Goal: Task Accomplishment & Management: Complete application form

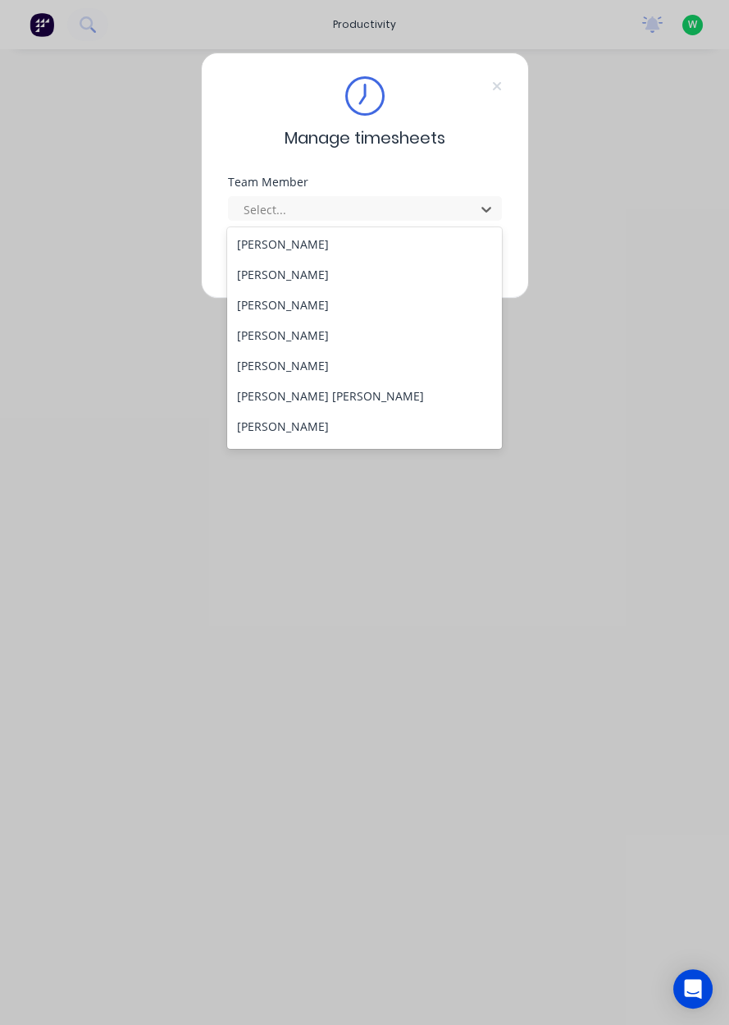
scroll to position [124, 0]
click at [286, 426] on div "[PERSON_NAME]" at bounding box center [364, 425] width 275 height 30
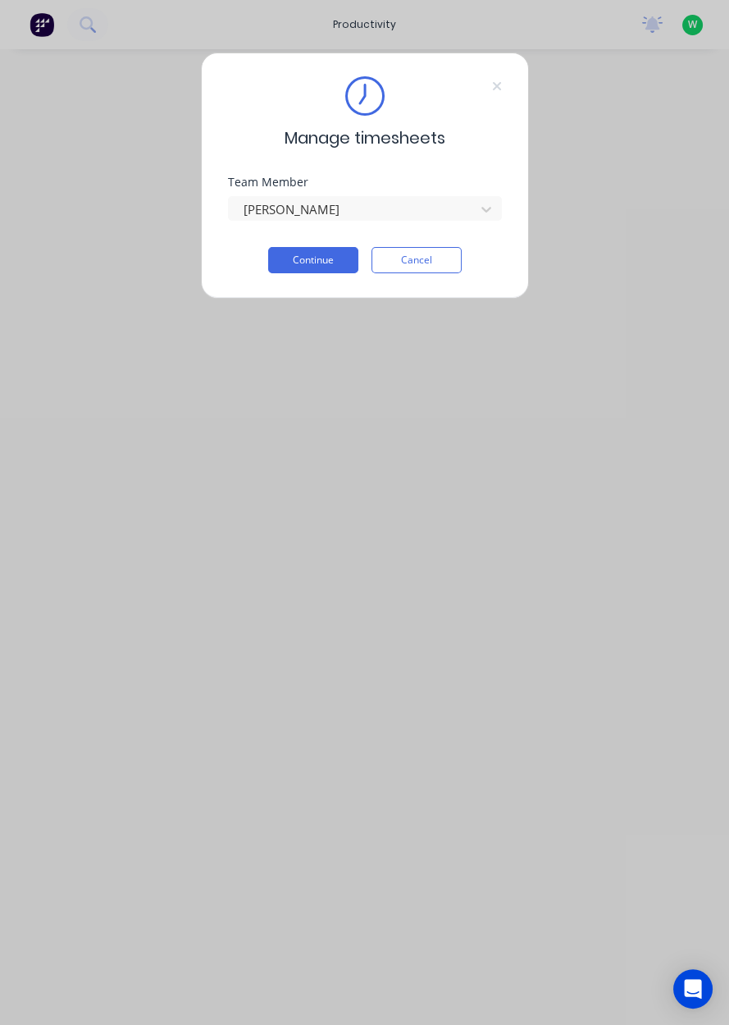
click at [310, 256] on button "Continue" at bounding box center [313, 260] width 90 height 26
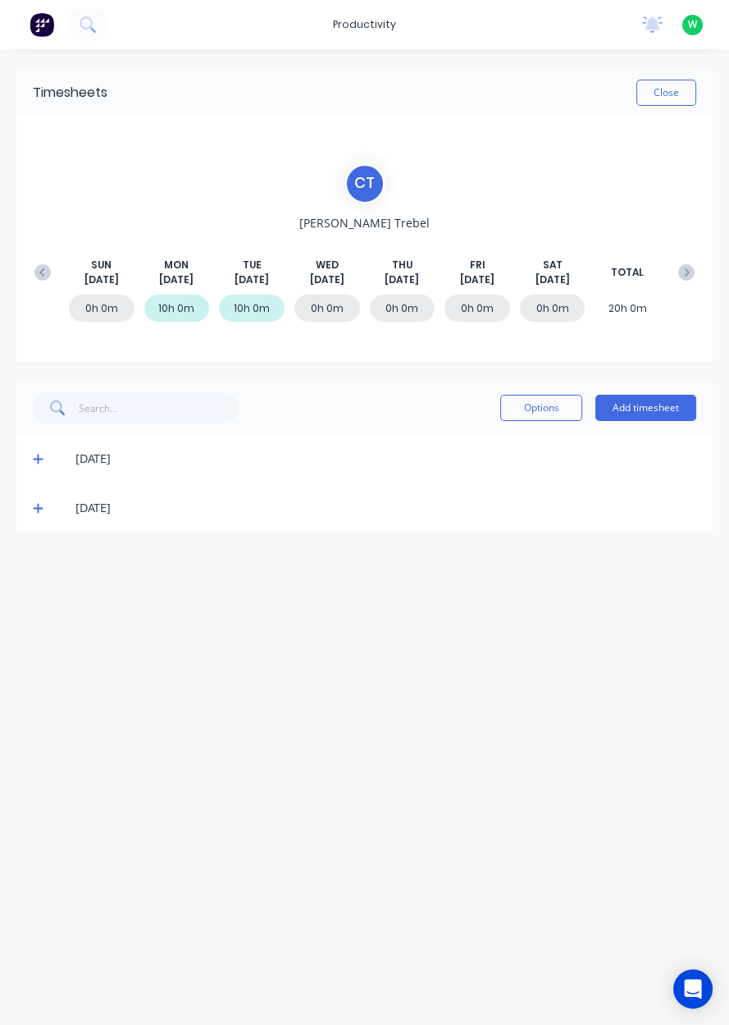
click at [648, 413] on button "Add timesheet" at bounding box center [646, 408] width 101 height 26
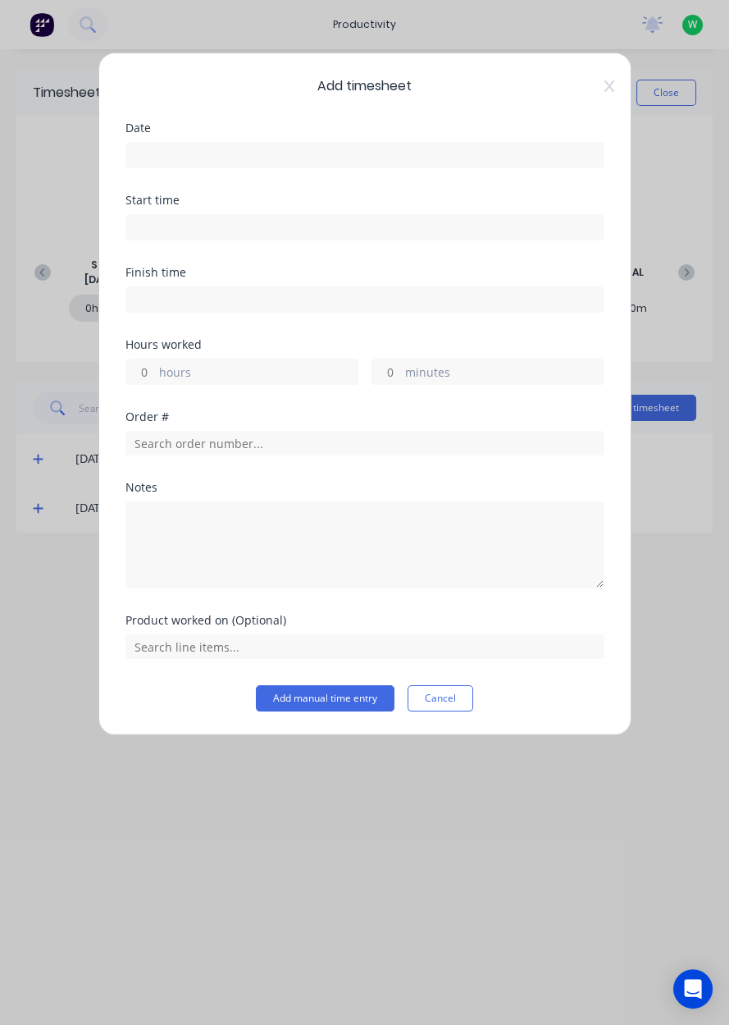
click at [176, 162] on input at bounding box center [364, 155] width 477 height 25
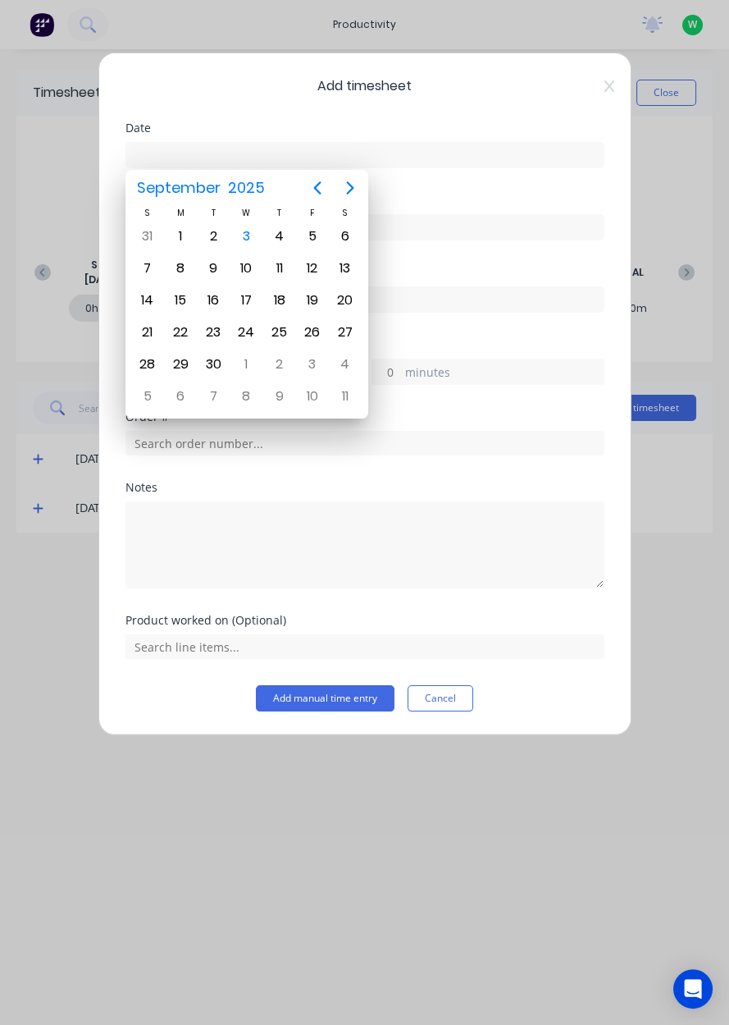
click at [258, 239] on div "3" at bounding box center [246, 236] width 33 height 31
type input "[DATE]"
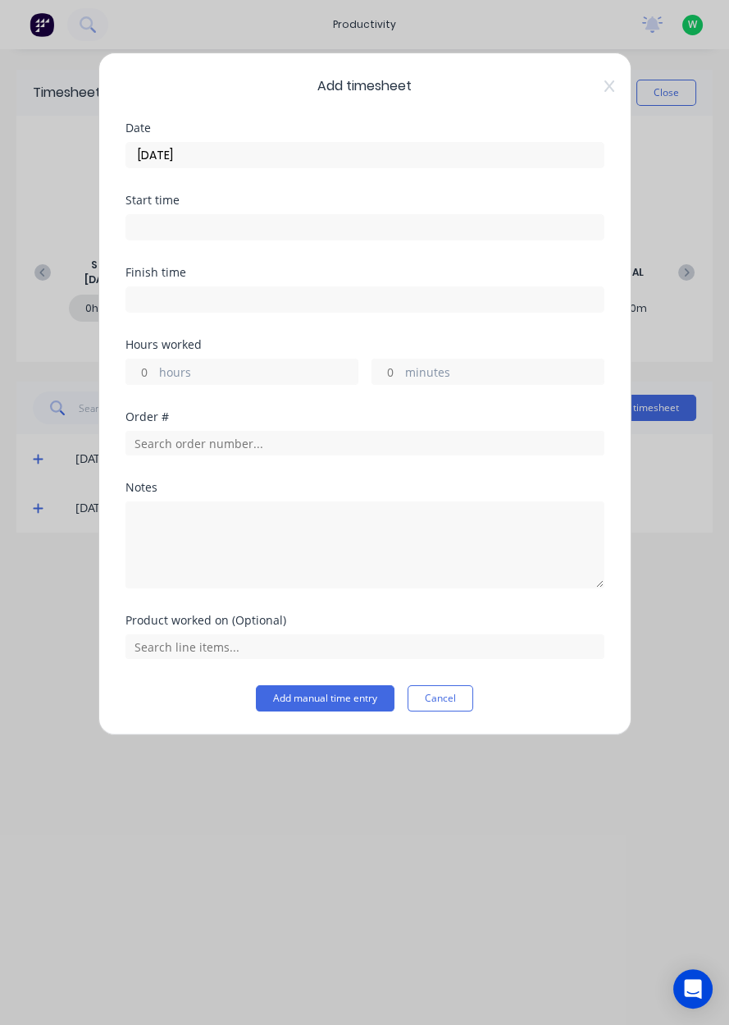
click at [173, 365] on label "hours" at bounding box center [258, 373] width 199 height 21
click at [155, 365] on input "hours" at bounding box center [140, 371] width 29 height 25
type input "1"
click at [169, 445] on input "text" at bounding box center [365, 443] width 479 height 25
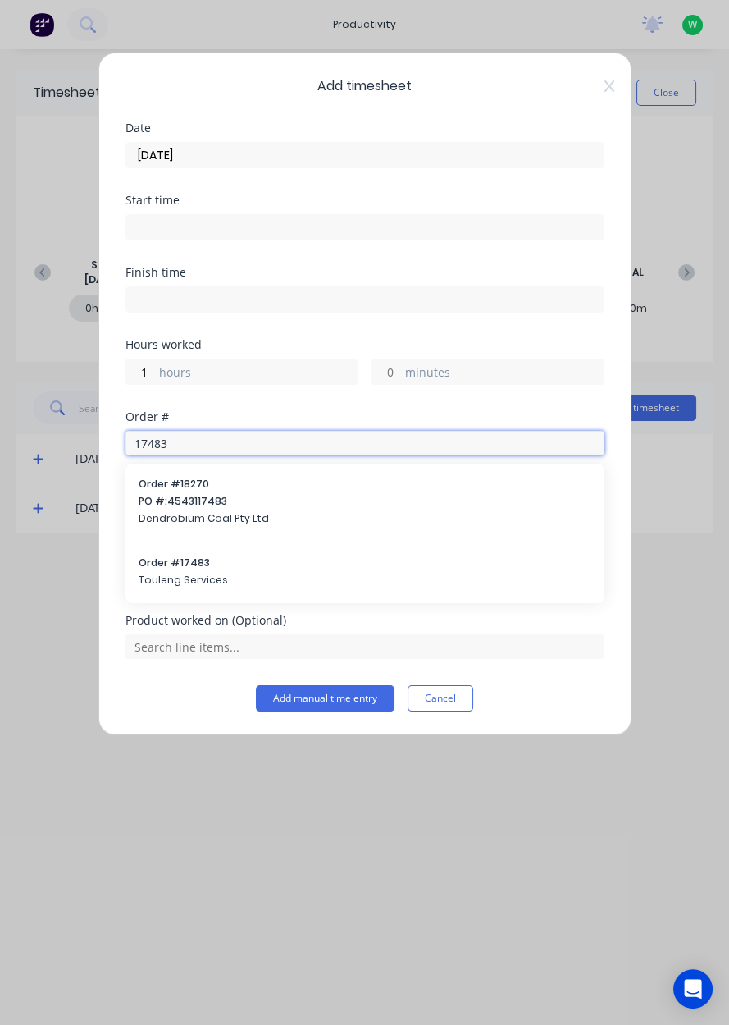
type input "17483"
click at [190, 578] on span "Touleng Services" at bounding box center [365, 580] width 453 height 15
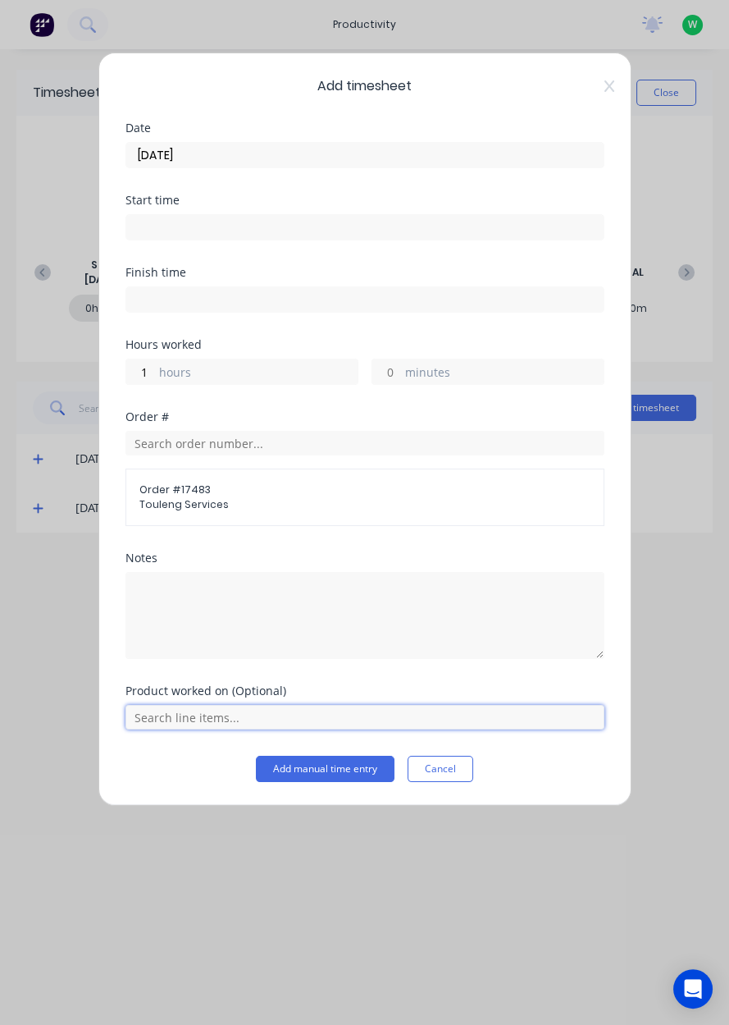
click at [199, 710] on input "text" at bounding box center [365, 717] width 479 height 25
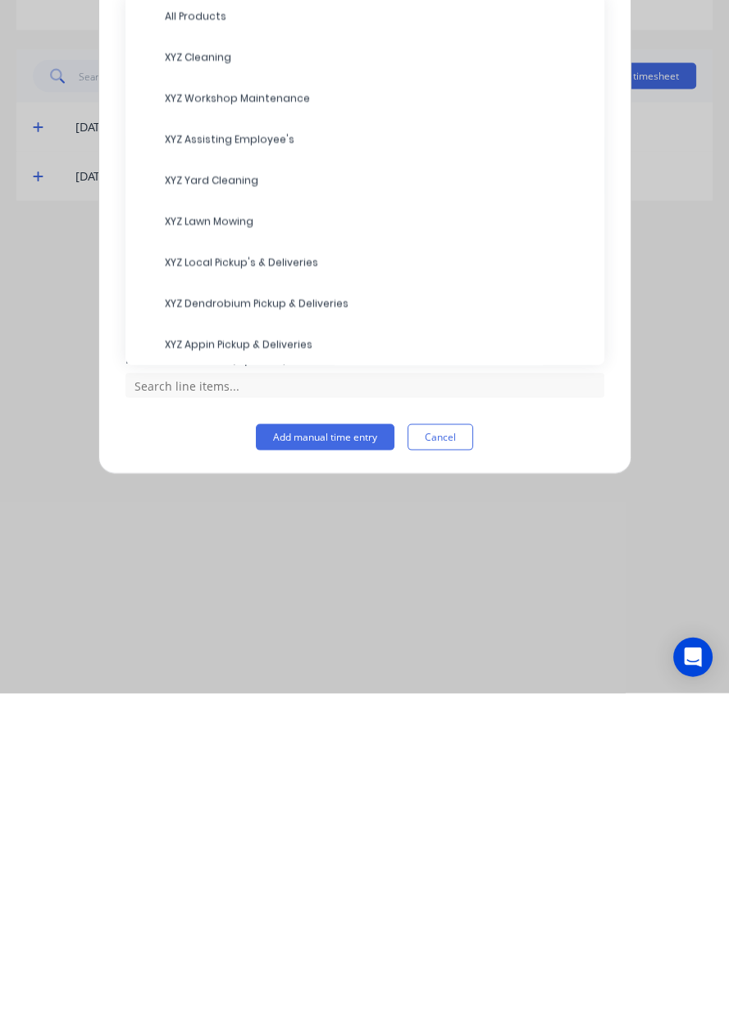
click at [239, 596] on span "XYZ Local Pickup's & Deliveries" at bounding box center [378, 594] width 427 height 15
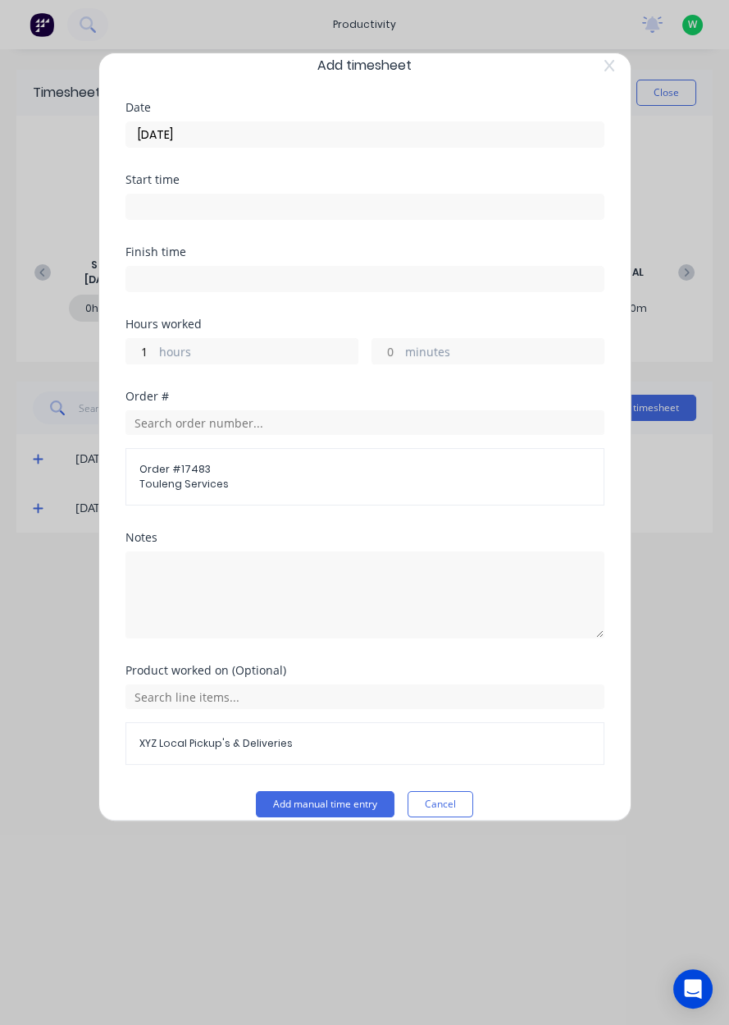
scroll to position [36, 0]
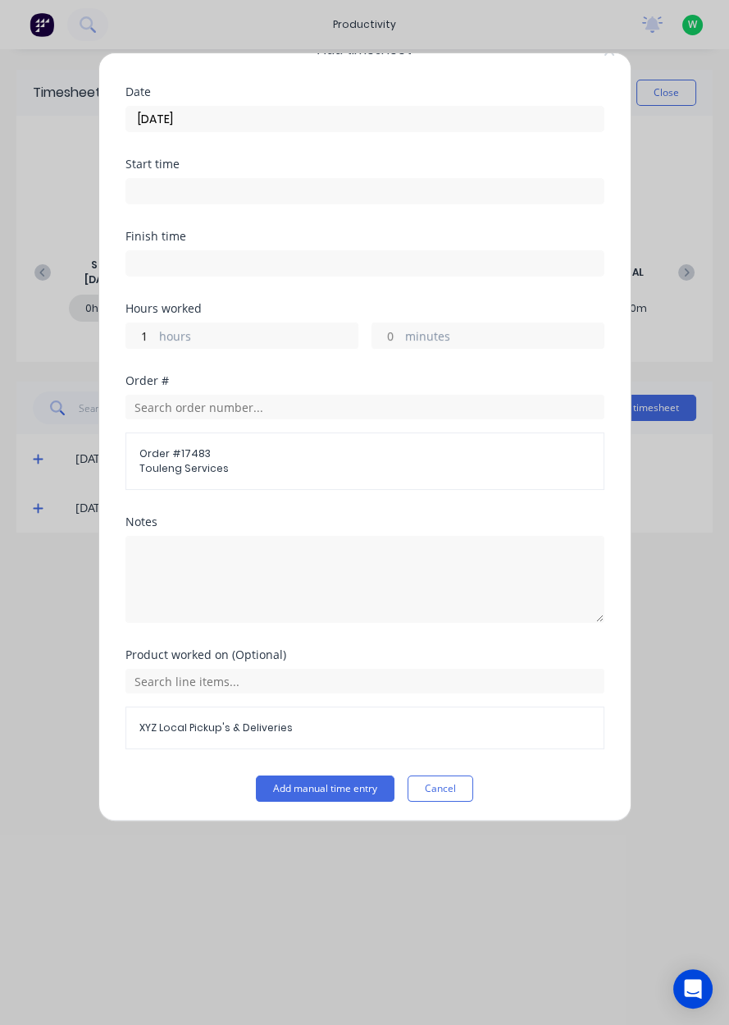
click at [327, 780] on button "Add manual time entry" at bounding box center [325, 788] width 139 height 26
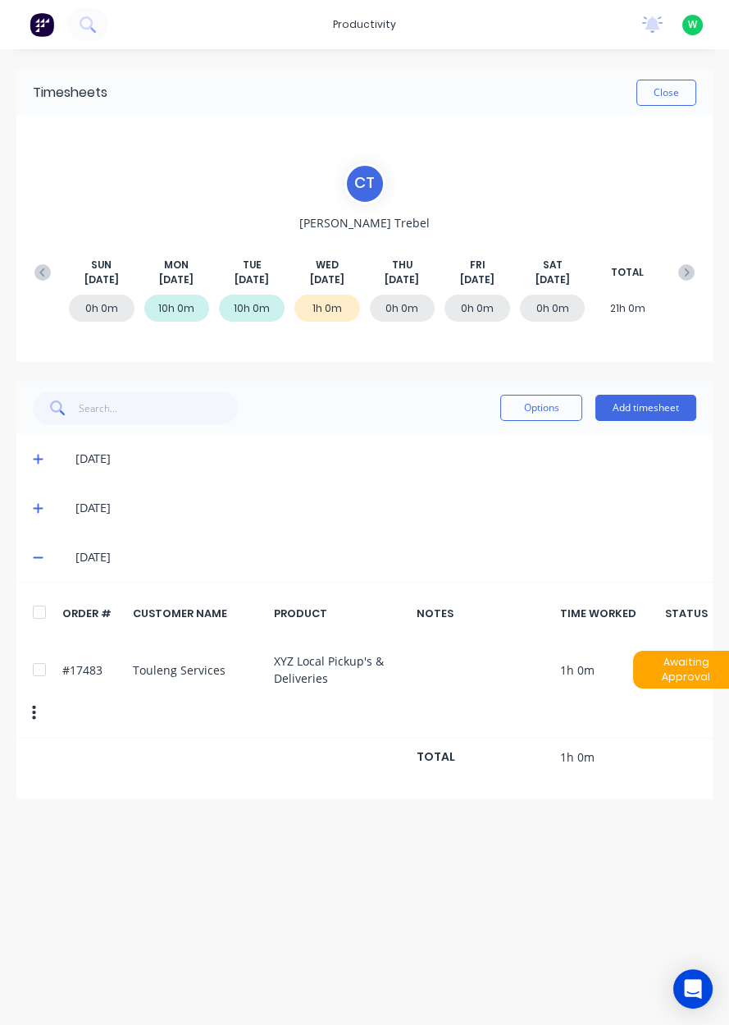
click at [651, 411] on button "Add timesheet" at bounding box center [646, 408] width 101 height 26
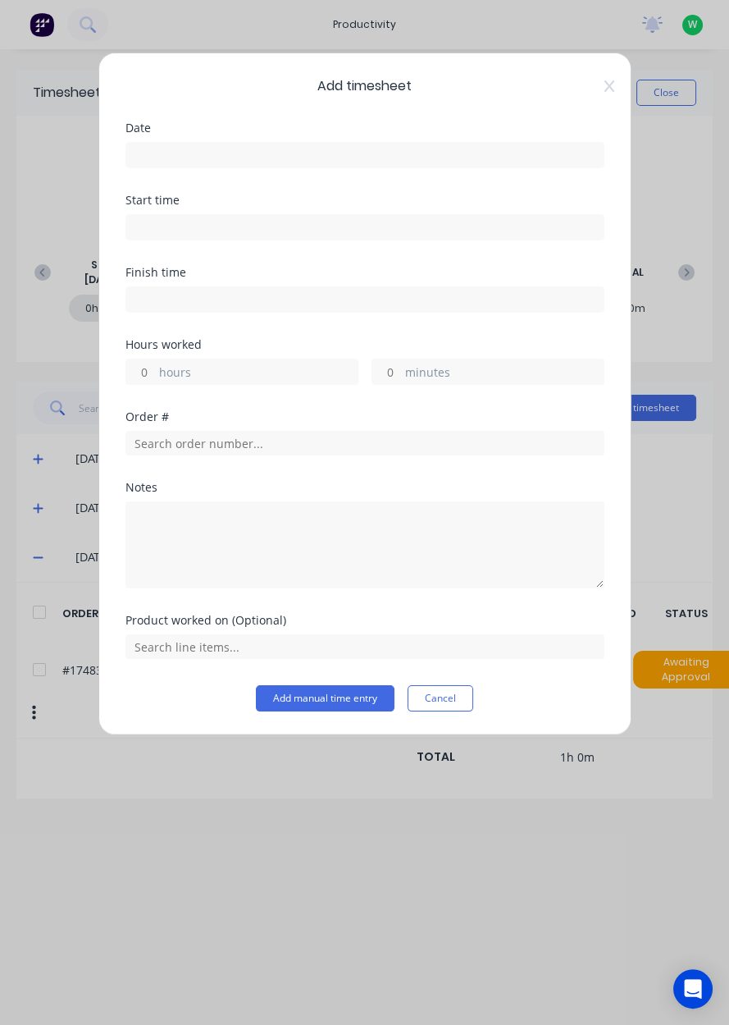
click at [176, 156] on input at bounding box center [364, 155] width 477 height 25
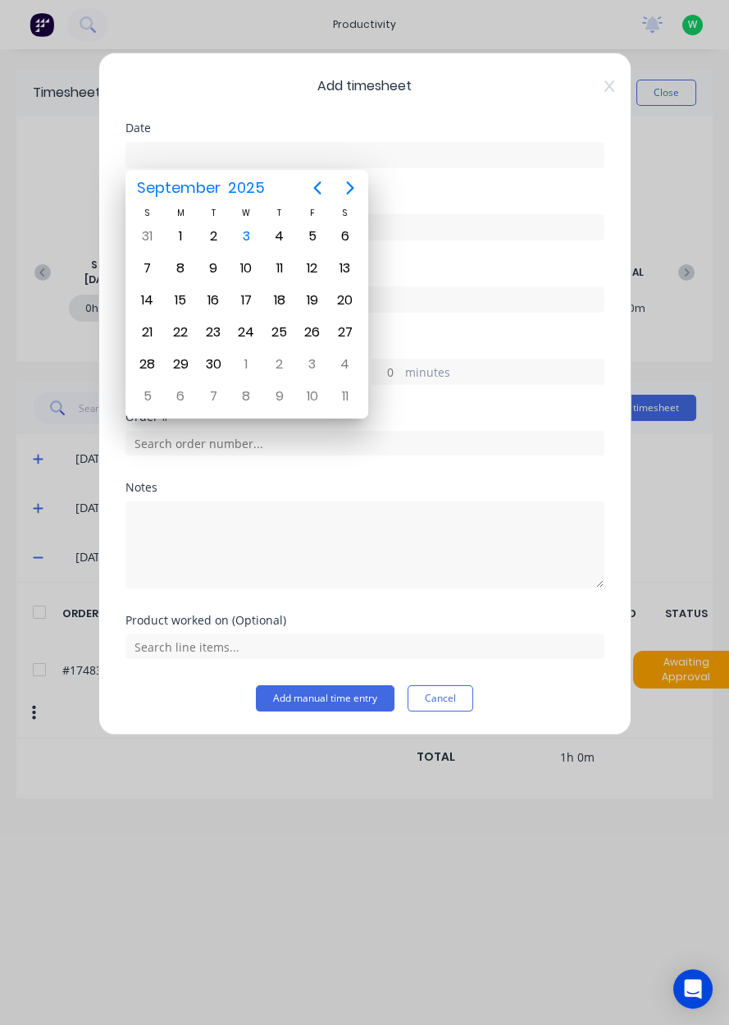
click at [250, 239] on div "3" at bounding box center [246, 236] width 25 height 25
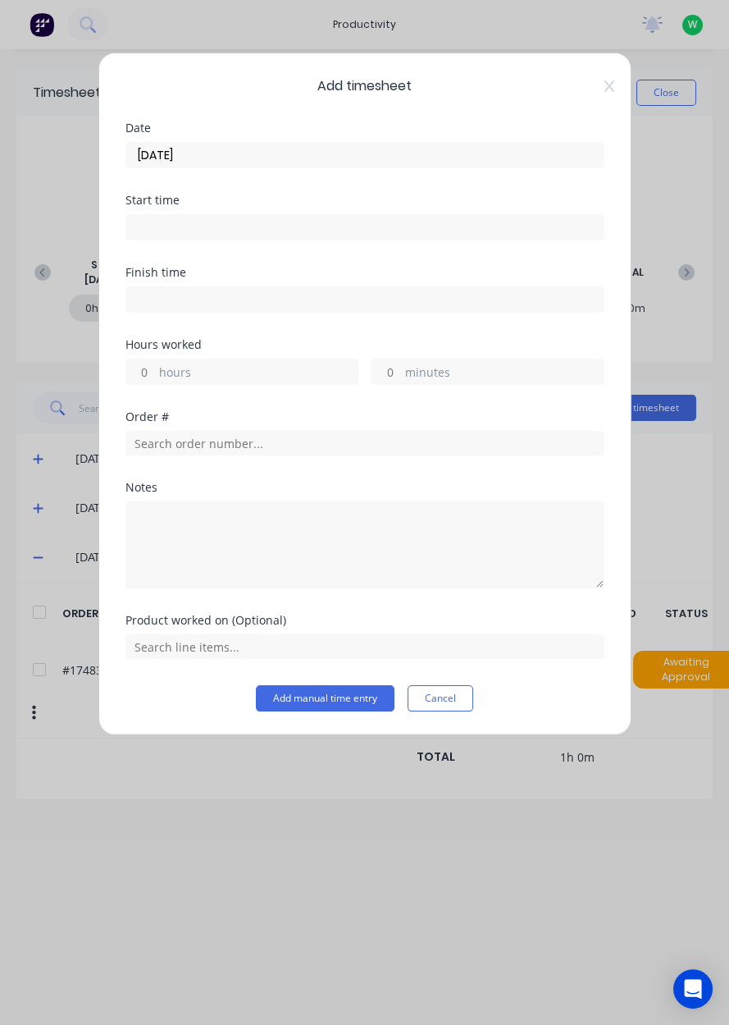
type input "[DATE]"
click at [174, 374] on label "hours" at bounding box center [258, 373] width 199 height 21
click at [155, 374] on input "hours" at bounding box center [140, 371] width 29 height 25
type input "10"
click at [178, 444] on input "text" at bounding box center [365, 443] width 479 height 25
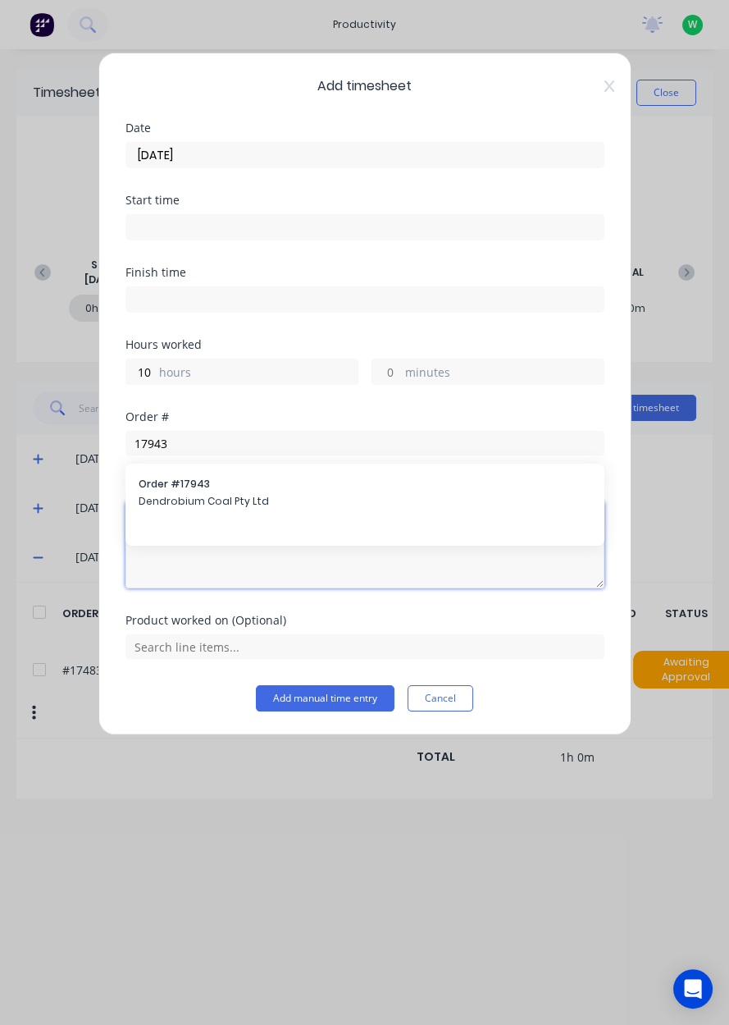
click at [170, 503] on textarea at bounding box center [365, 544] width 479 height 87
click at [176, 506] on textarea at bounding box center [365, 544] width 479 height 87
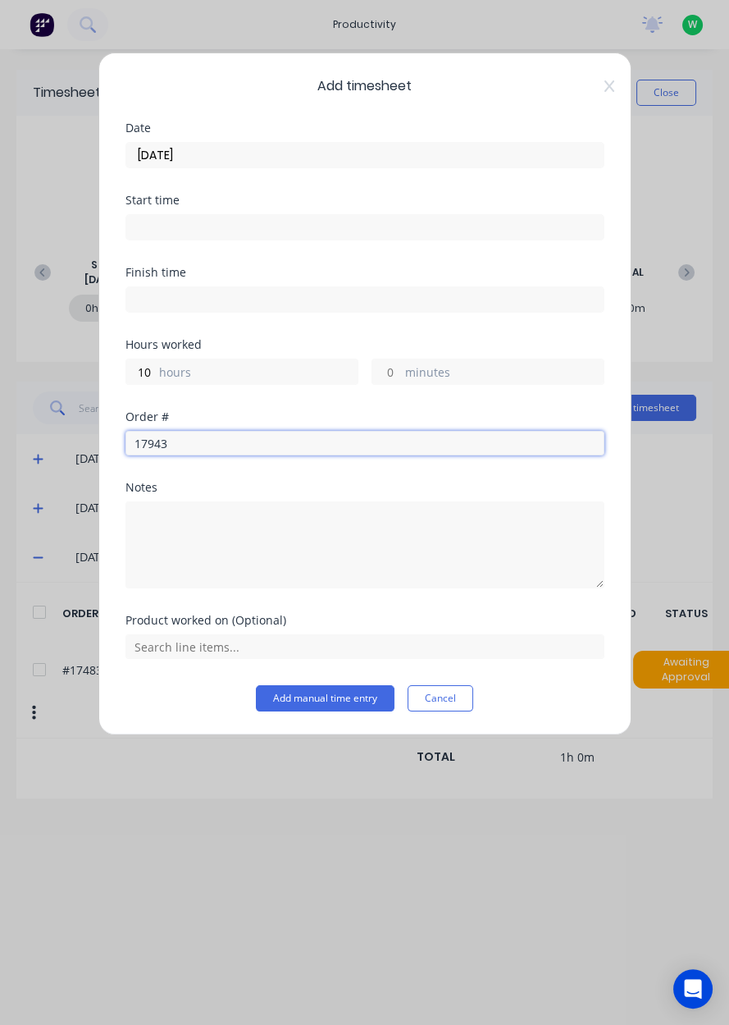
click at [191, 444] on input "17943" at bounding box center [365, 443] width 479 height 25
click at [195, 427] on div "17943" at bounding box center [365, 441] width 479 height 29
click at [194, 445] on input "17943" at bounding box center [365, 443] width 479 height 25
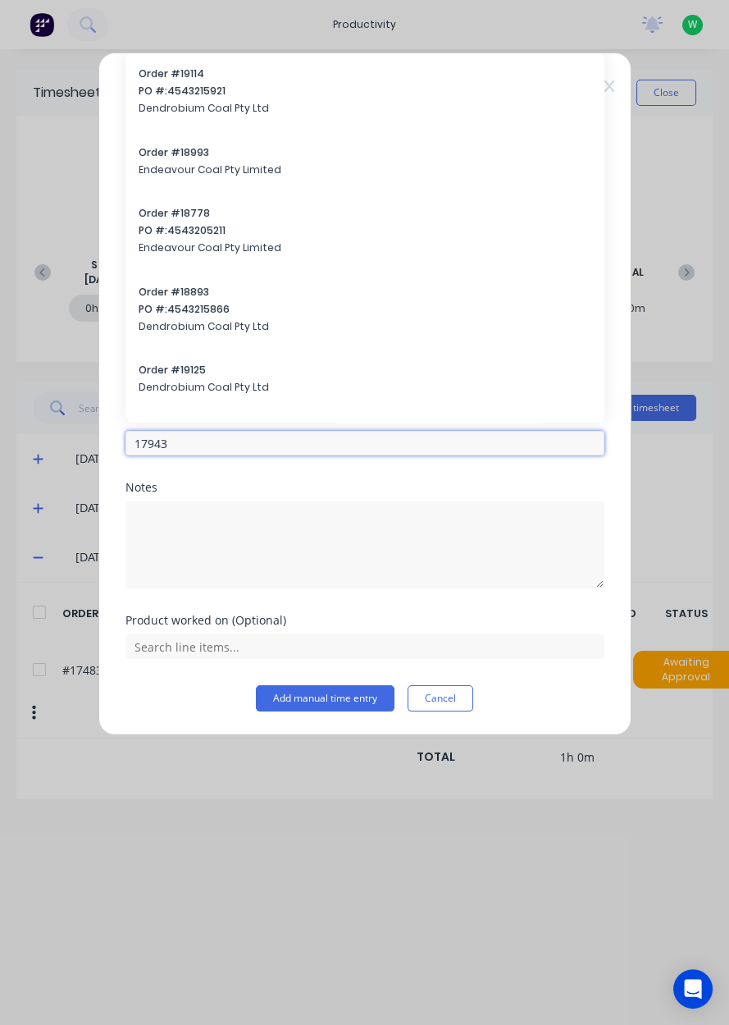
click at [187, 447] on input "17943" at bounding box center [365, 443] width 479 height 25
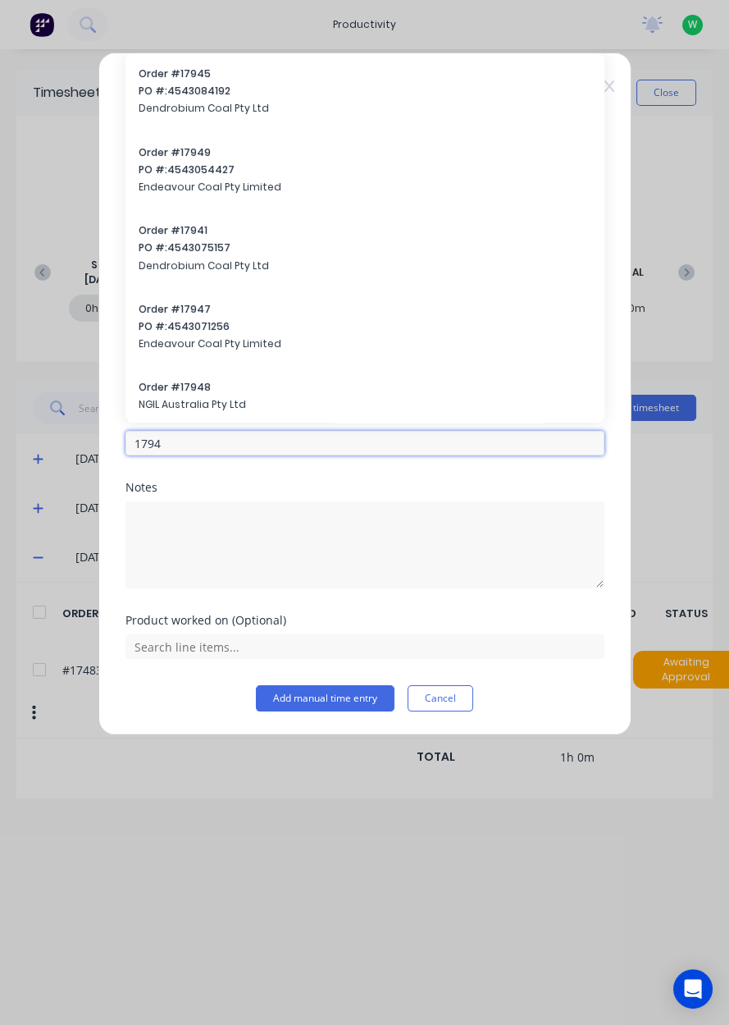
type input "17943"
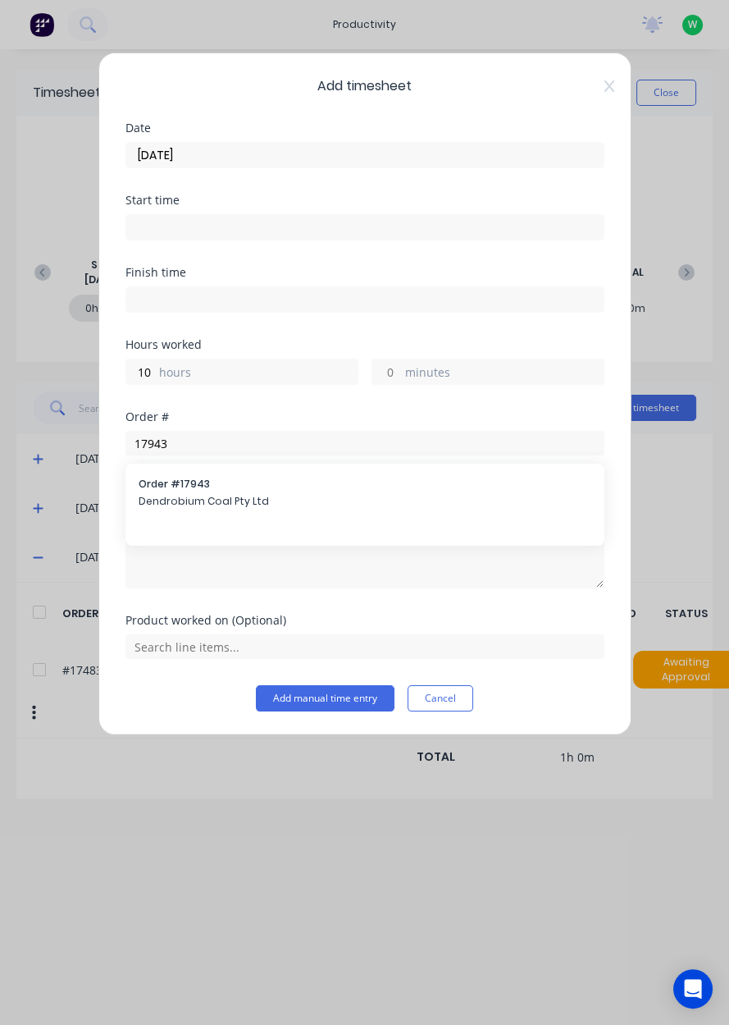
click at [193, 504] on span "Dendrobium Coal Pty Ltd" at bounding box center [365, 501] width 453 height 15
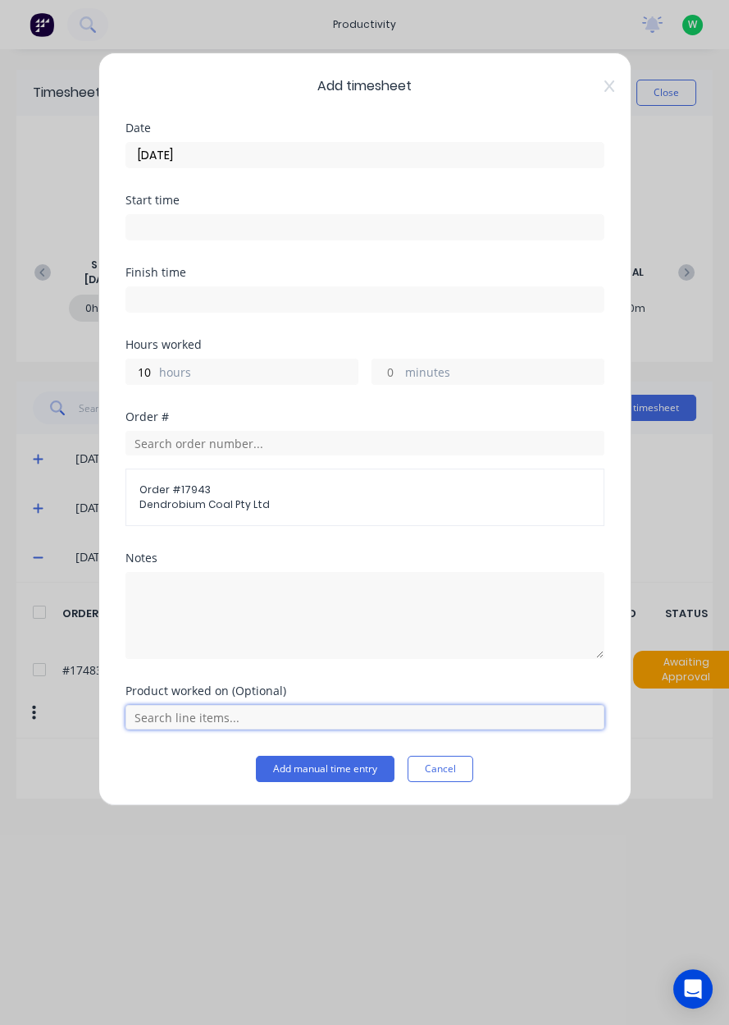
click at [192, 713] on input "text" at bounding box center [365, 717] width 479 height 25
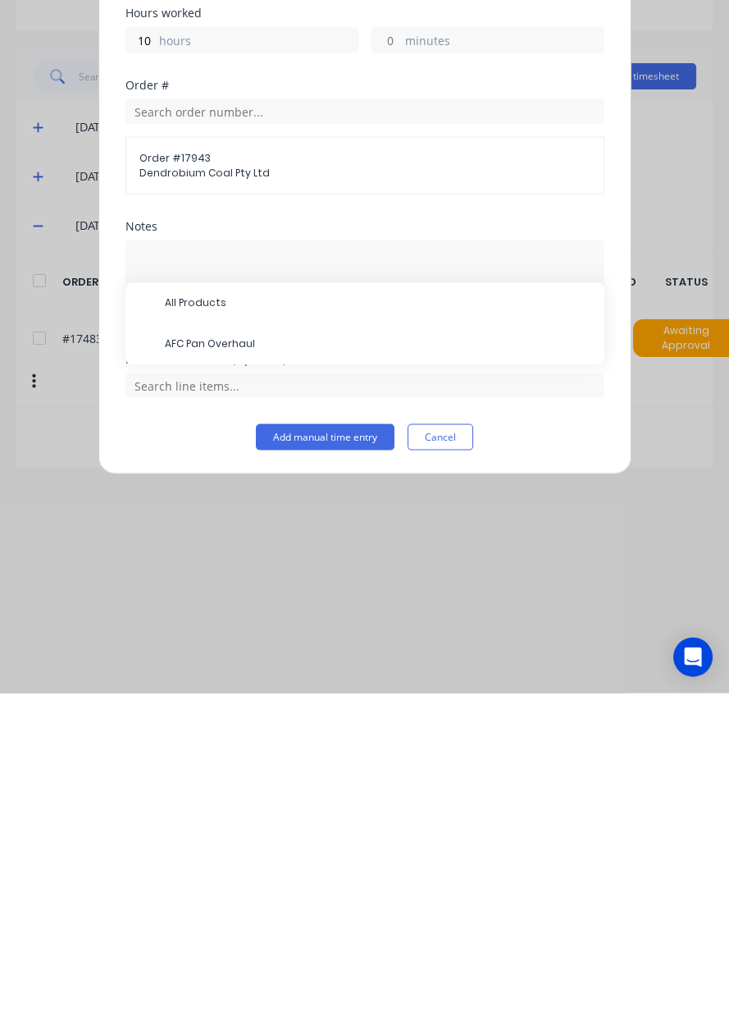
click at [209, 678] on span "AFC Pan Overhaul" at bounding box center [378, 676] width 427 height 15
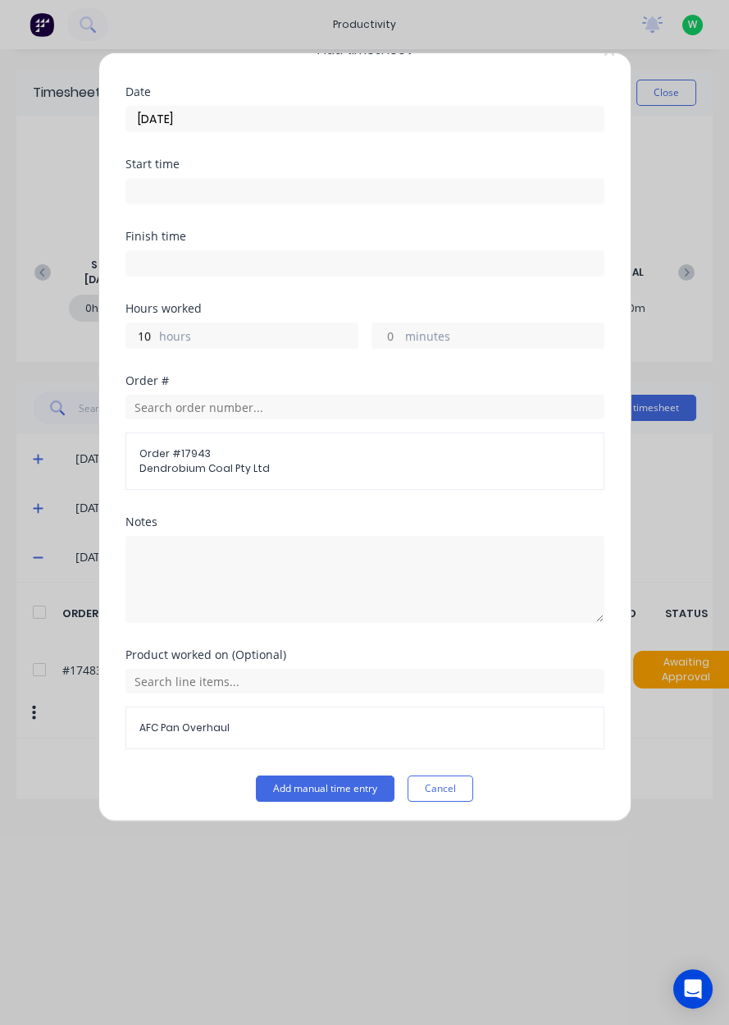
click at [331, 786] on button "Add manual time entry" at bounding box center [325, 788] width 139 height 26
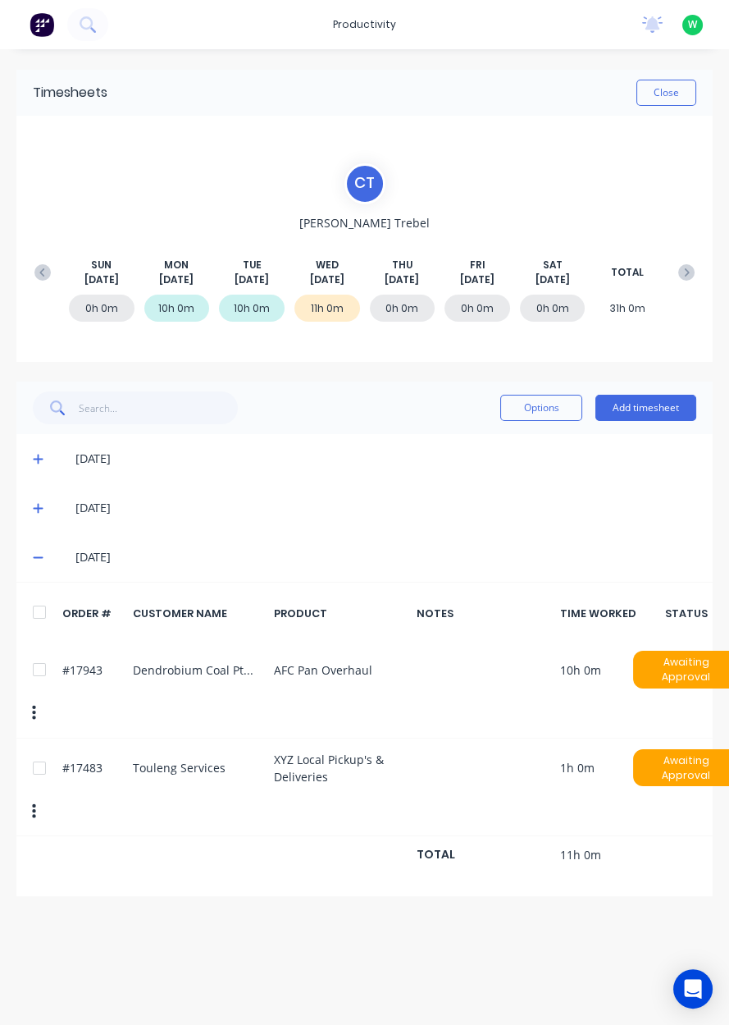
click at [674, 89] on button "Close" at bounding box center [667, 93] width 60 height 26
